Goal: Check status: Check status

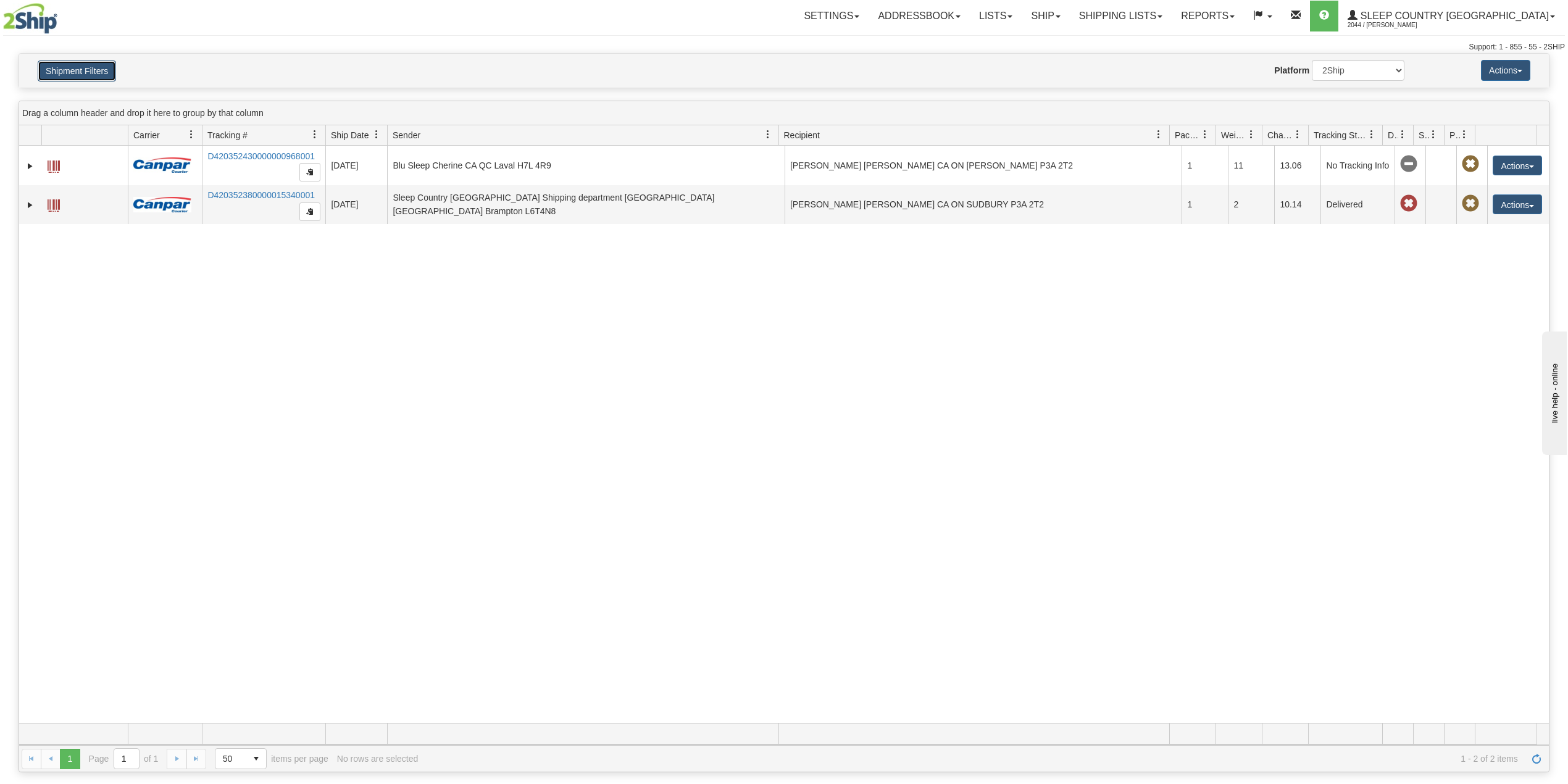
click at [109, 69] on button "Shipment Filters" at bounding box center [77, 71] width 78 height 21
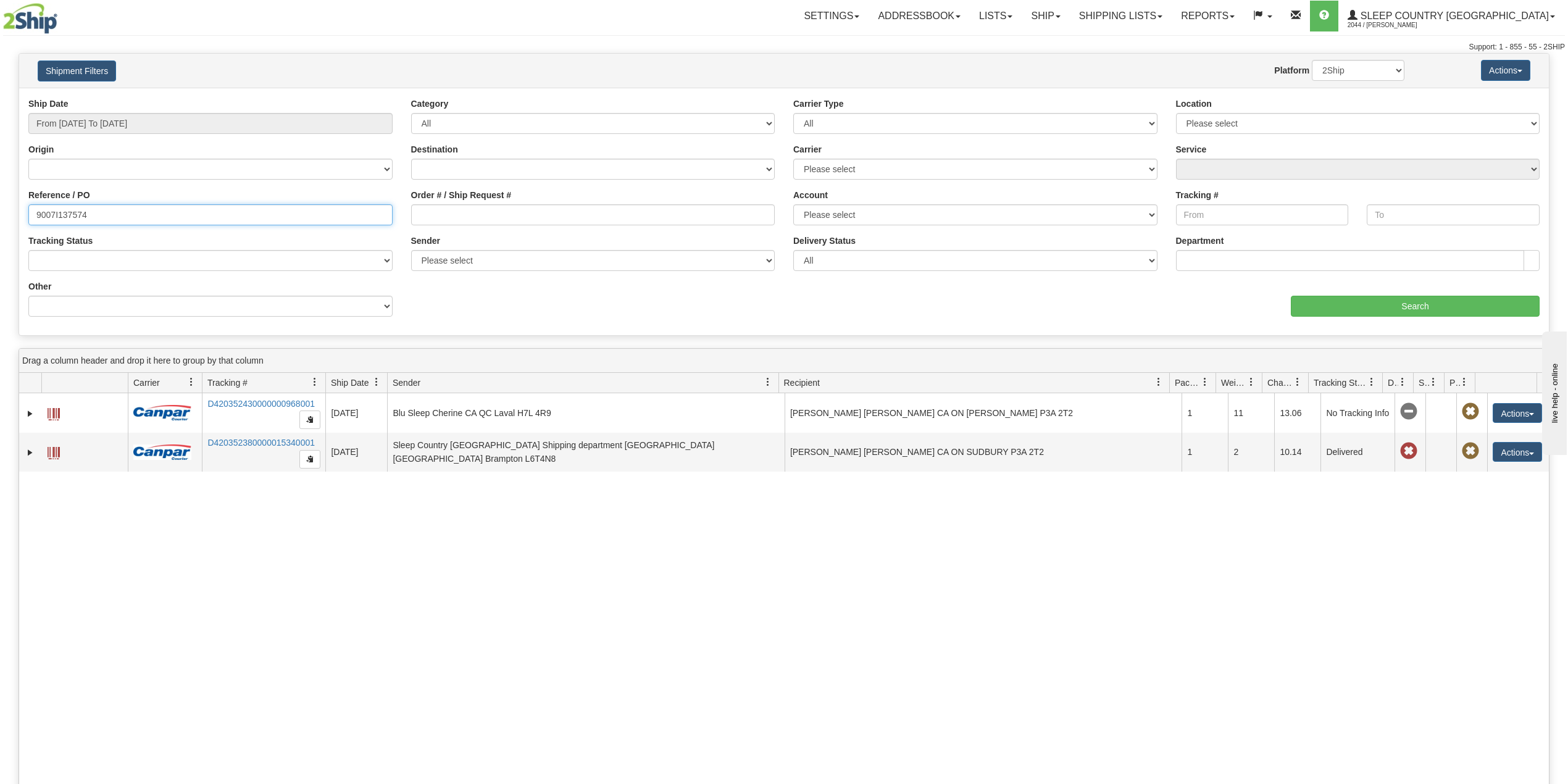
click at [72, 215] on input "9007I137574" at bounding box center [211, 215] width 365 height 21
paste input "0I161326"
click at [1413, 312] on input "Search" at bounding box center [1415, 307] width 249 height 21
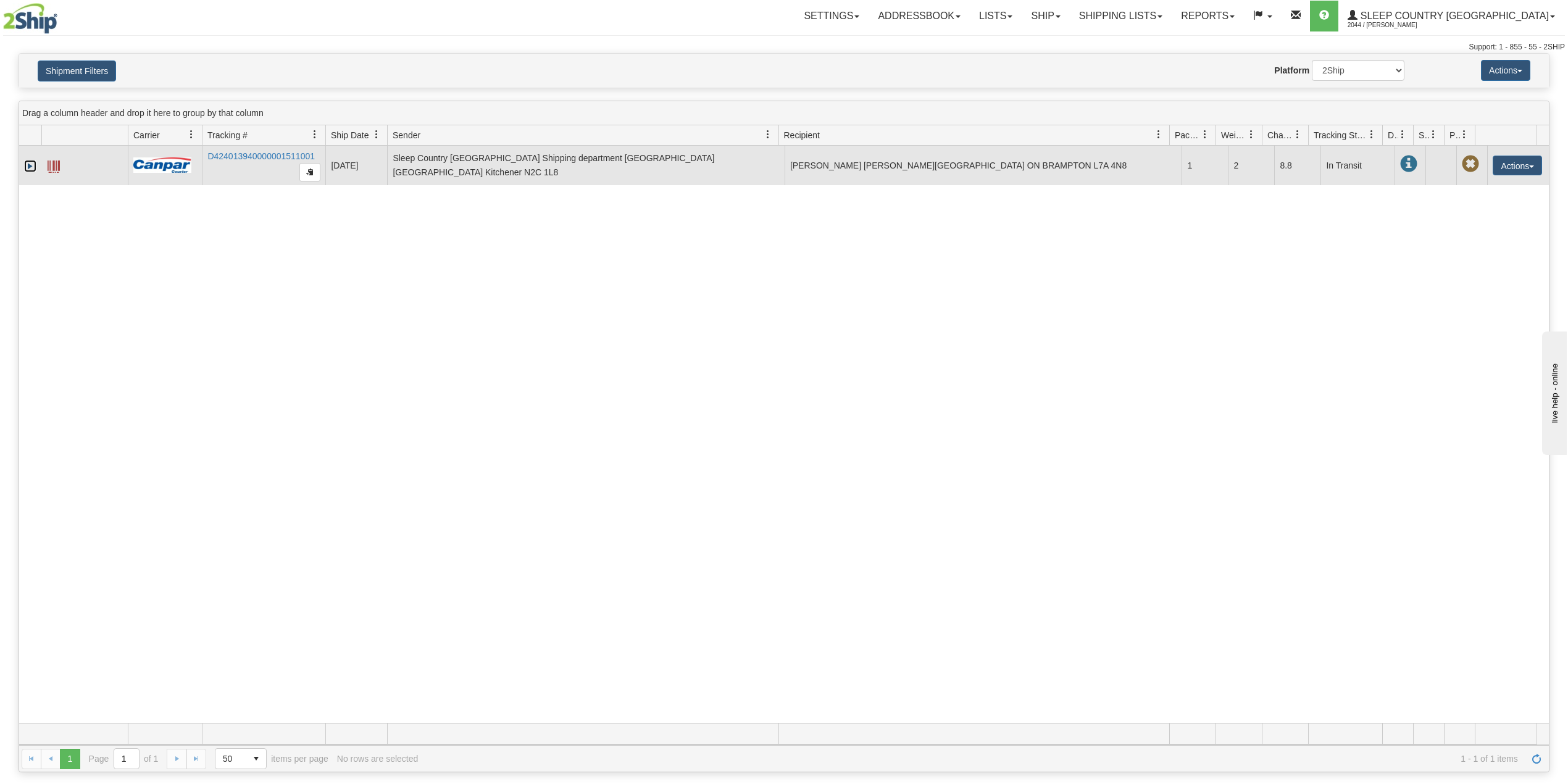
click at [26, 164] on link "Expand" at bounding box center [30, 166] width 12 height 12
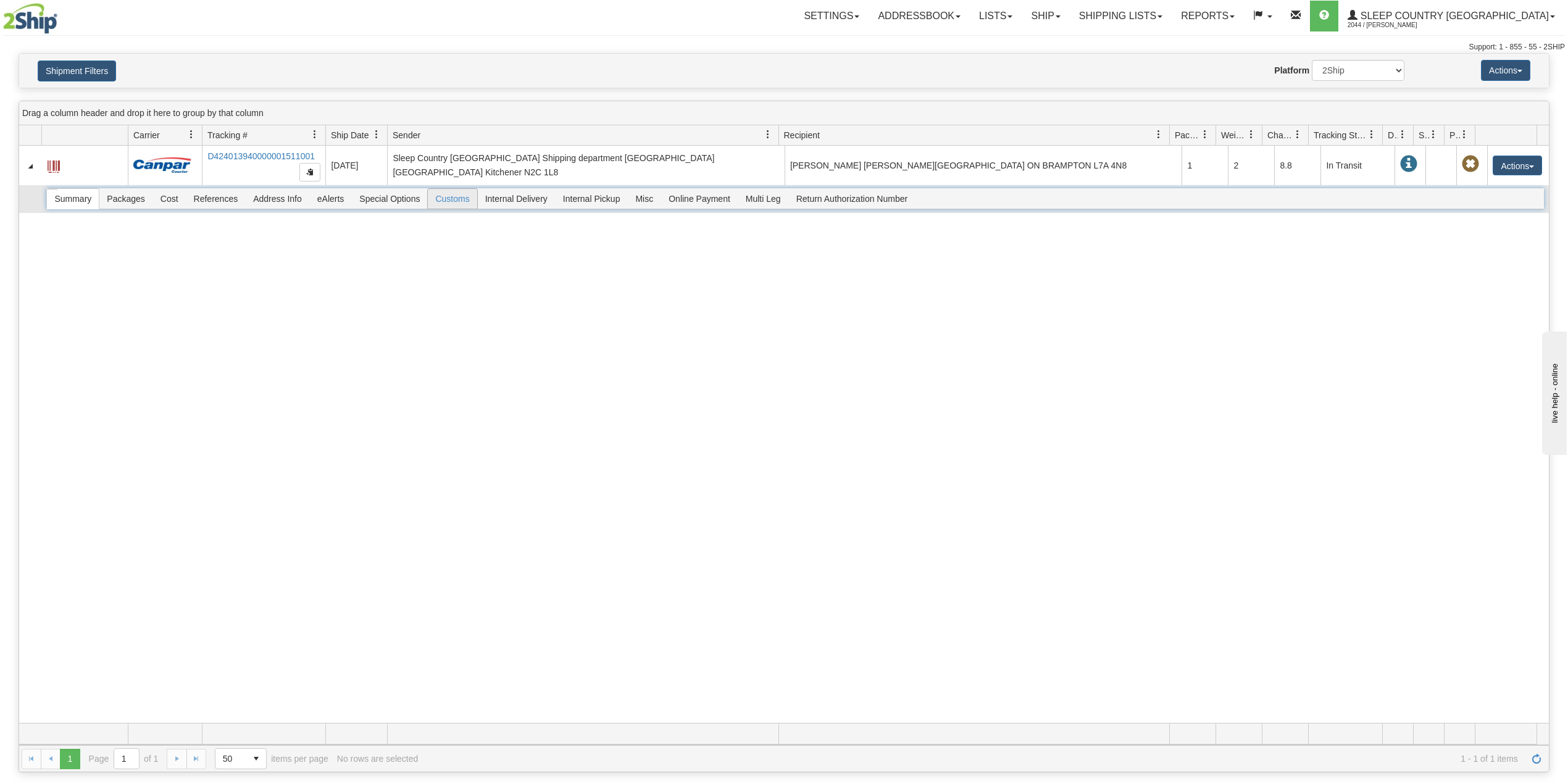
click at [462, 203] on span "Customs" at bounding box center [452, 199] width 49 height 20
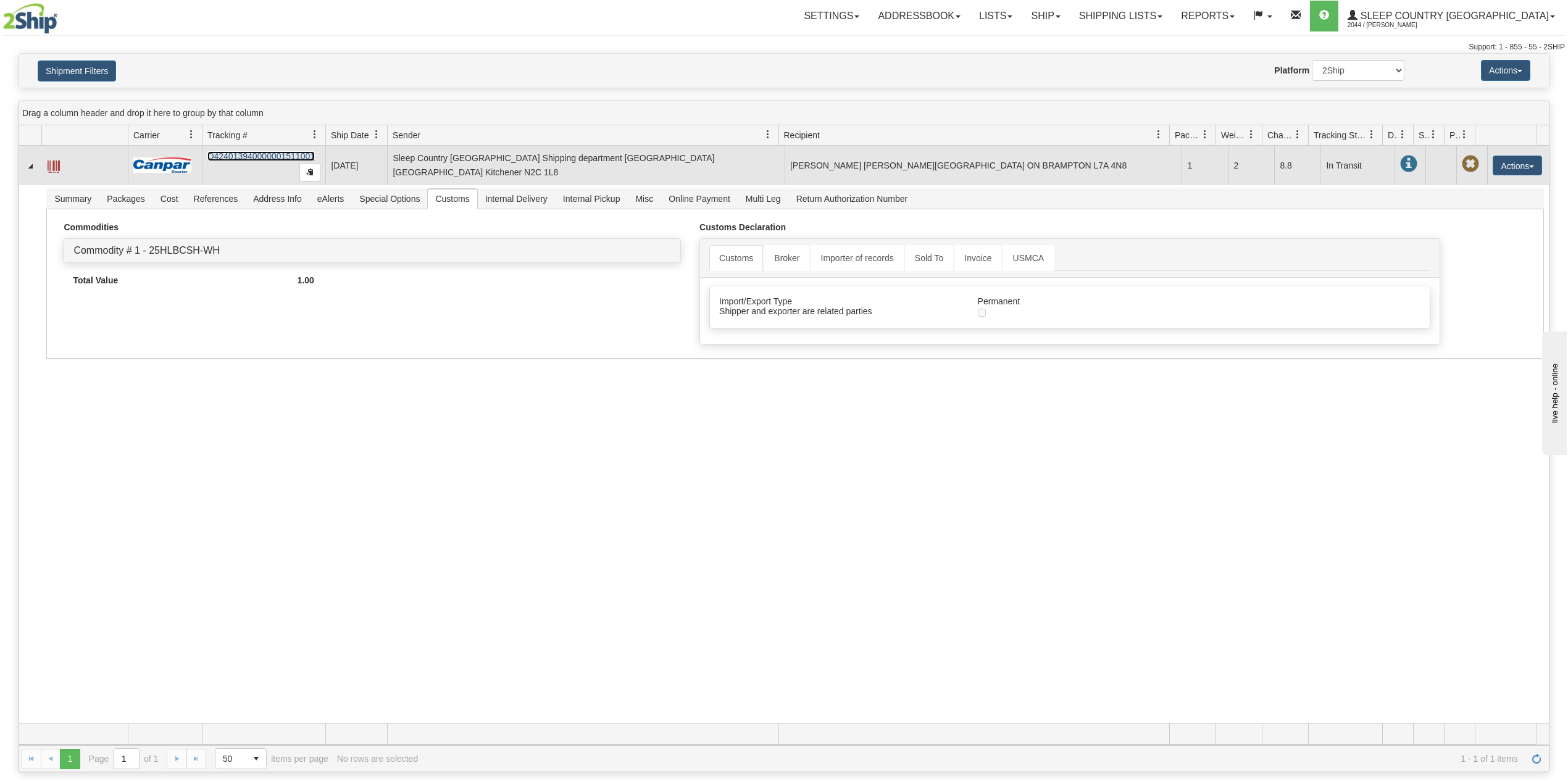
click at [259, 159] on link "D424013940000001511001" at bounding box center [261, 156] width 108 height 10
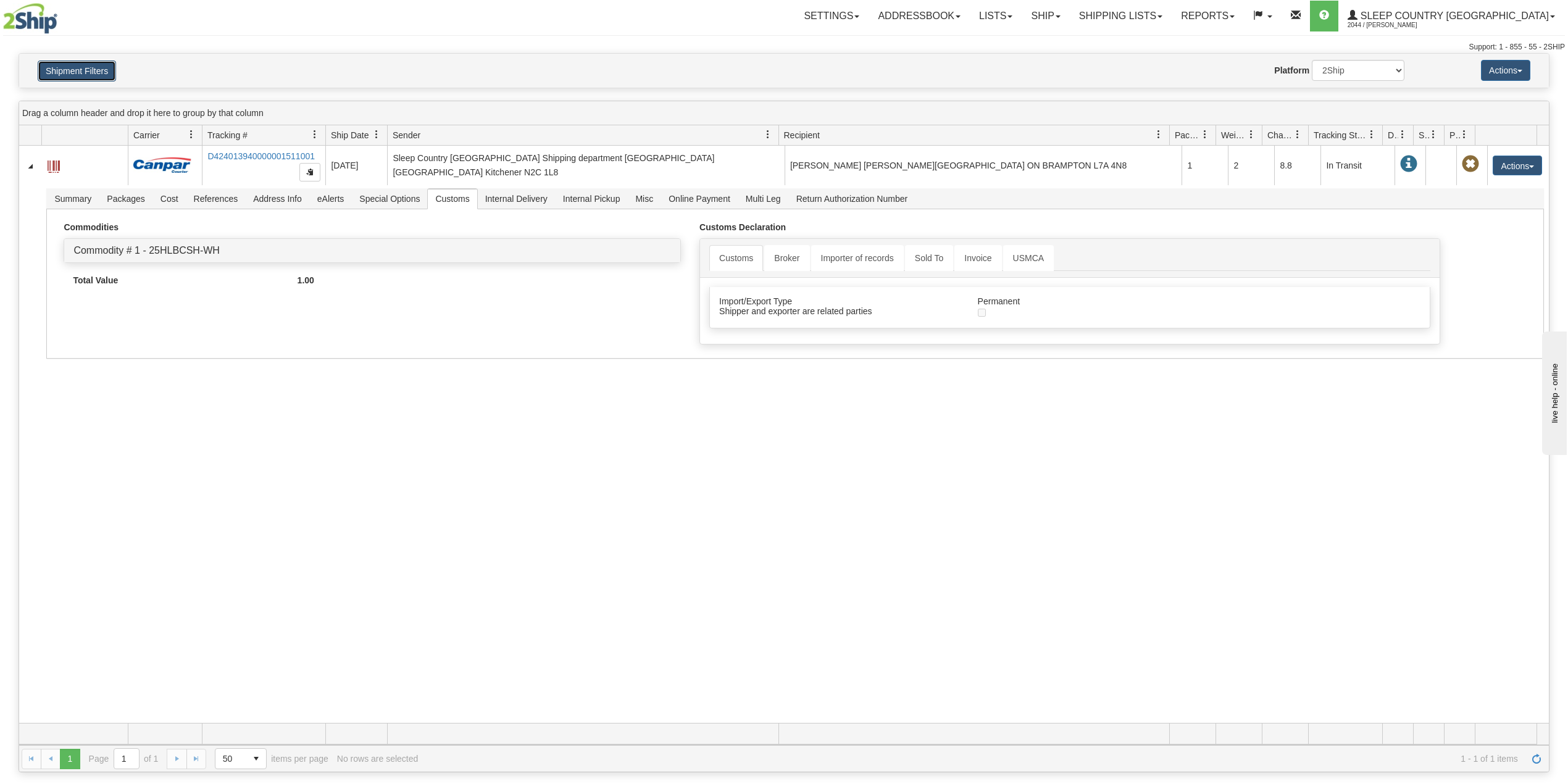
click at [93, 72] on button "Shipment Filters" at bounding box center [77, 71] width 78 height 21
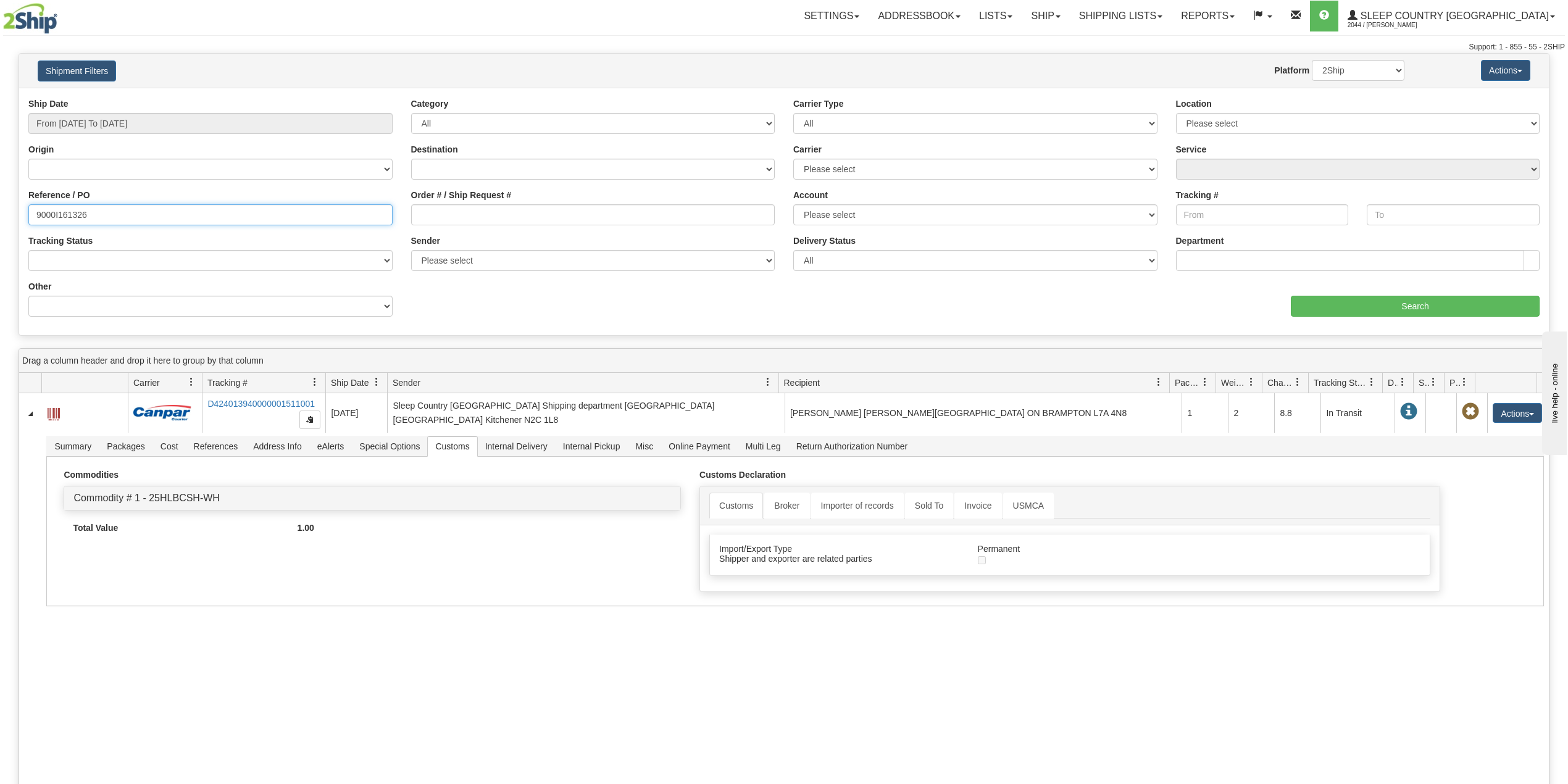
click at [77, 209] on input "9000I161326" at bounding box center [211, 215] width 365 height 21
paste input "43933"
type input "9000I143933"
click at [1460, 312] on input "Search" at bounding box center [1415, 307] width 249 height 21
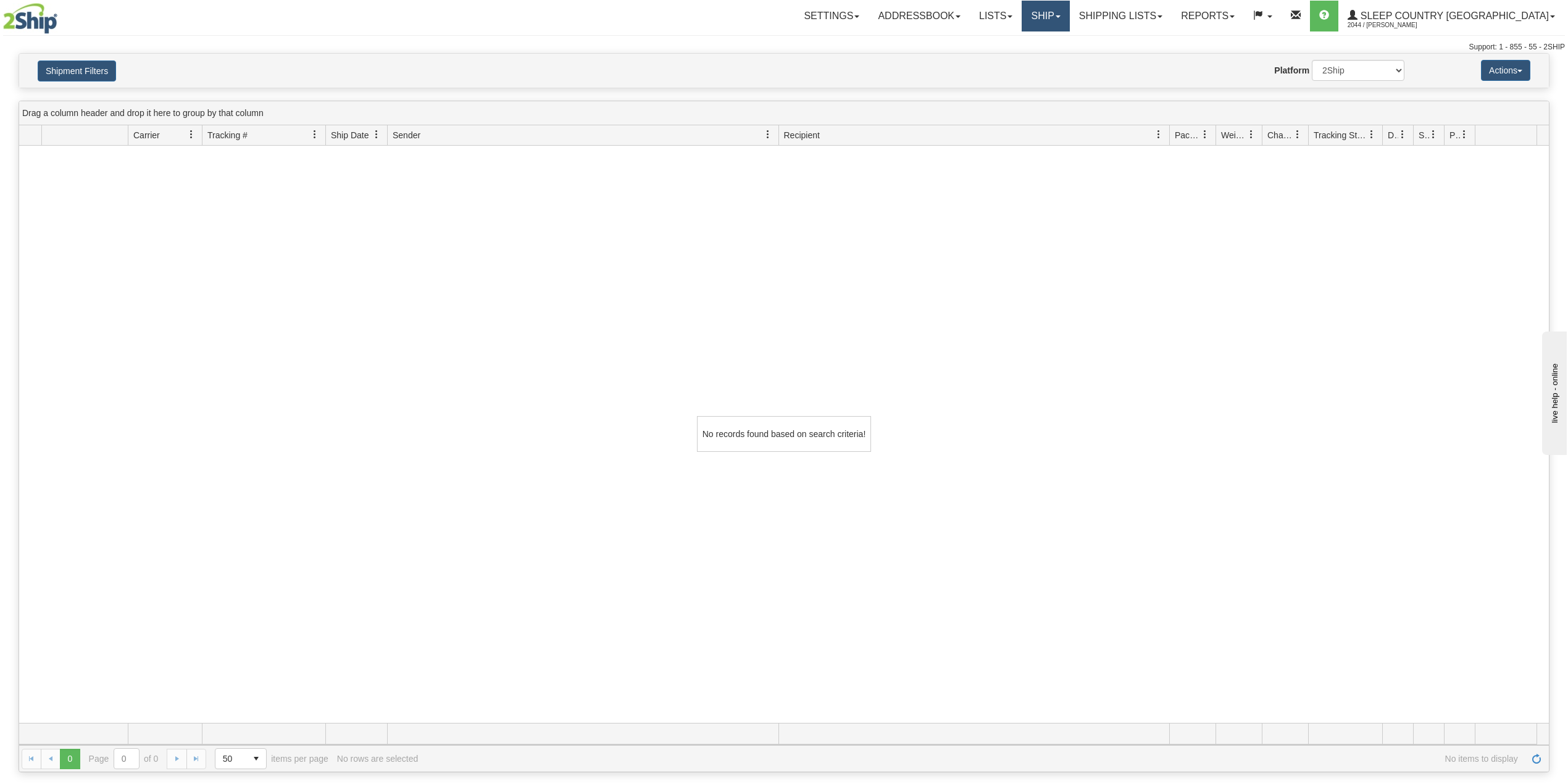
click at [1069, 11] on link "Ship" at bounding box center [1045, 16] width 47 height 31
click at [1057, 57] on span "OnHold / Order Queue" at bounding box center [1014, 59] width 87 height 10
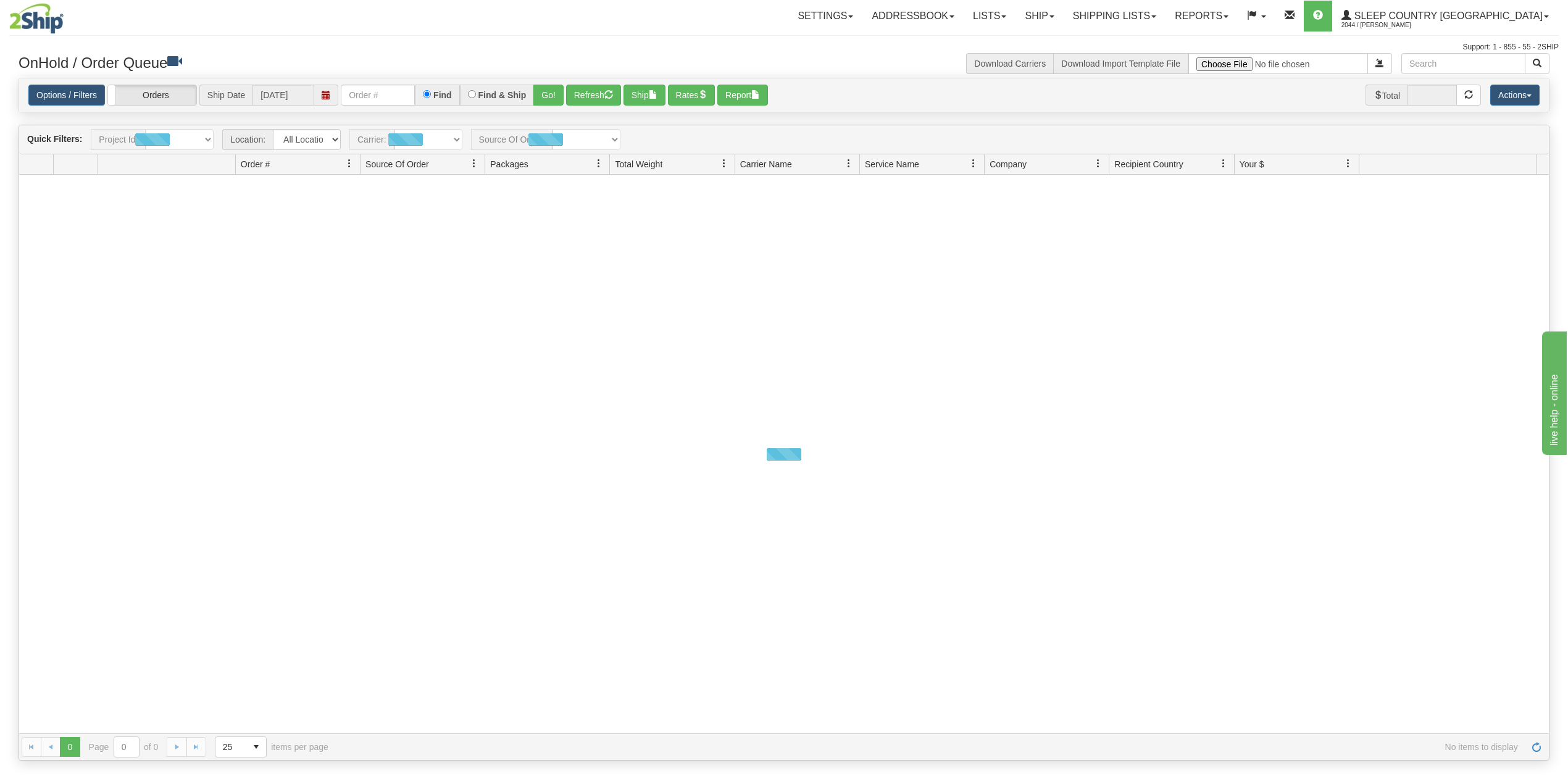
click at [375, 82] on div "Options / Filters Group Shipments Orders Ship Date [DATE] Find Find & Ship Go! …" at bounding box center [783, 95] width 1530 height 34
click at [379, 89] on input "text" at bounding box center [377, 95] width 74 height 21
paste input "9000I143933"
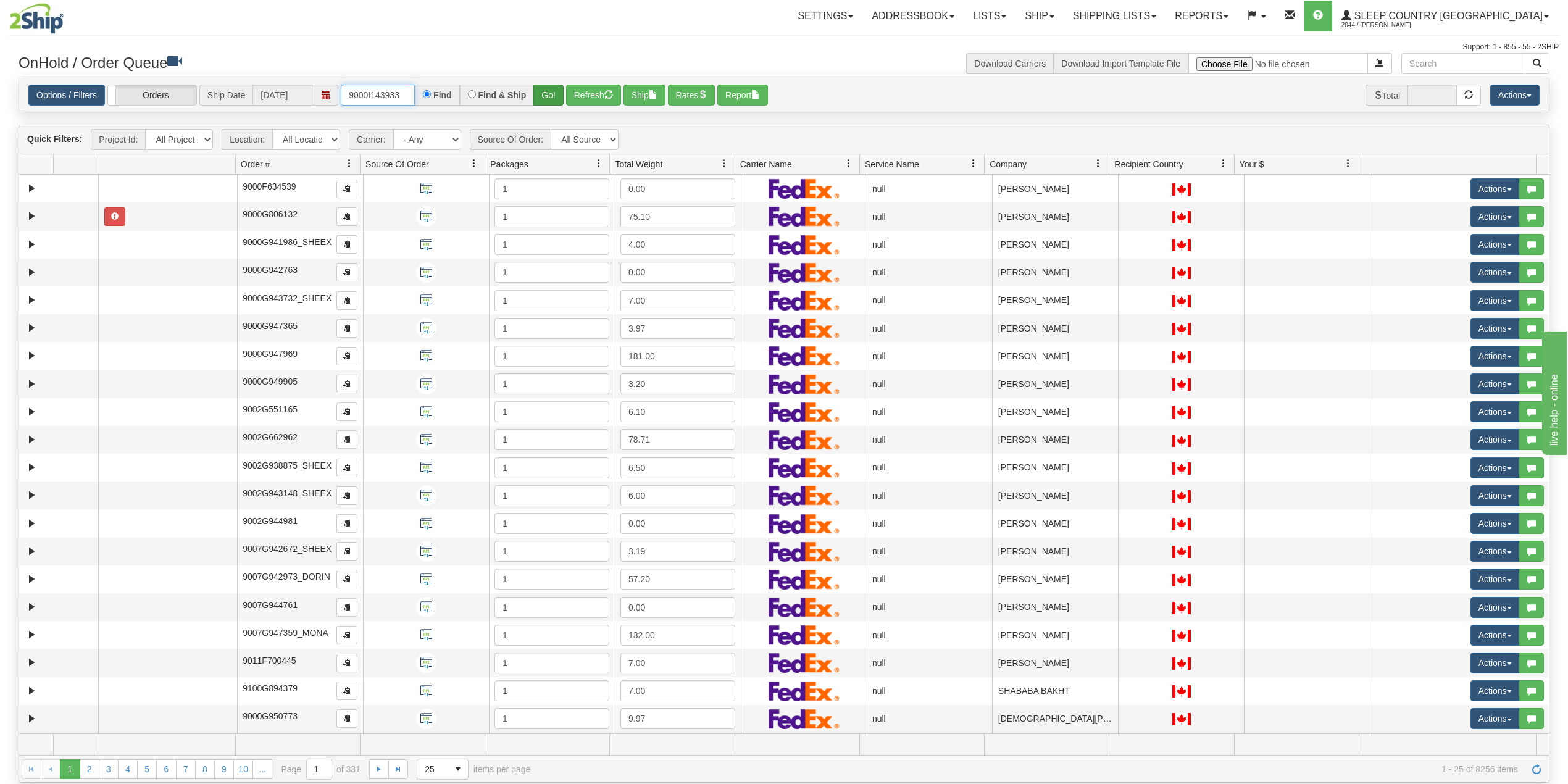
type input "9000I143933"
click at [551, 97] on button "Go!" at bounding box center [548, 95] width 30 height 21
